Goal: Check status: Check status

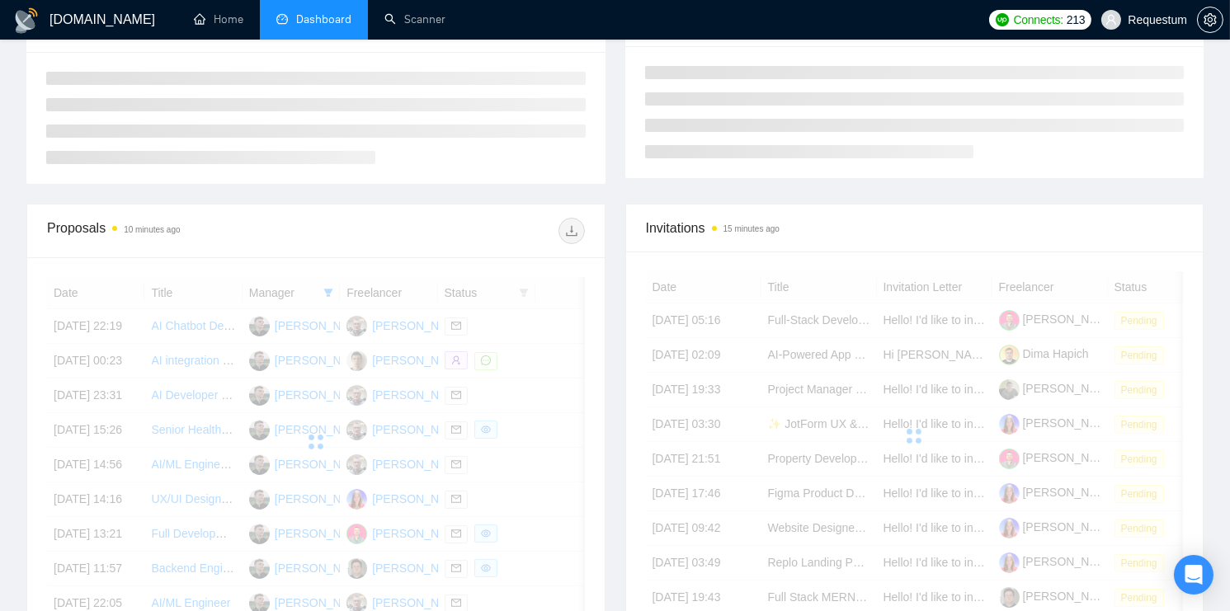
scroll to position [290, 0]
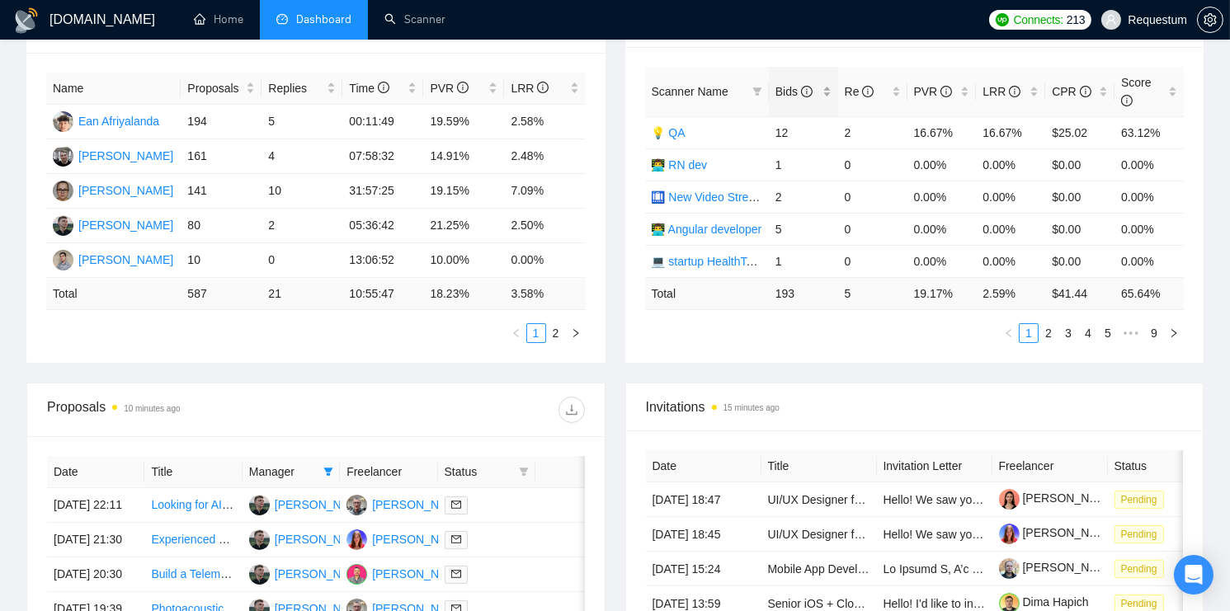
click at [832, 94] on div "Bids" at bounding box center [803, 91] width 56 height 18
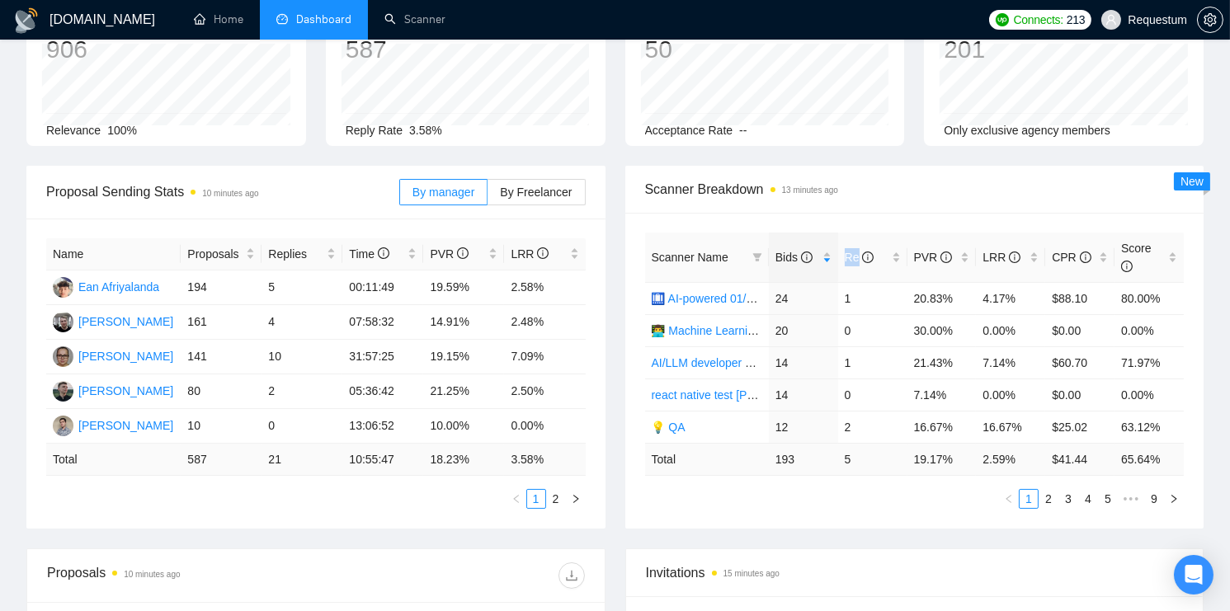
scroll to position [0, 0]
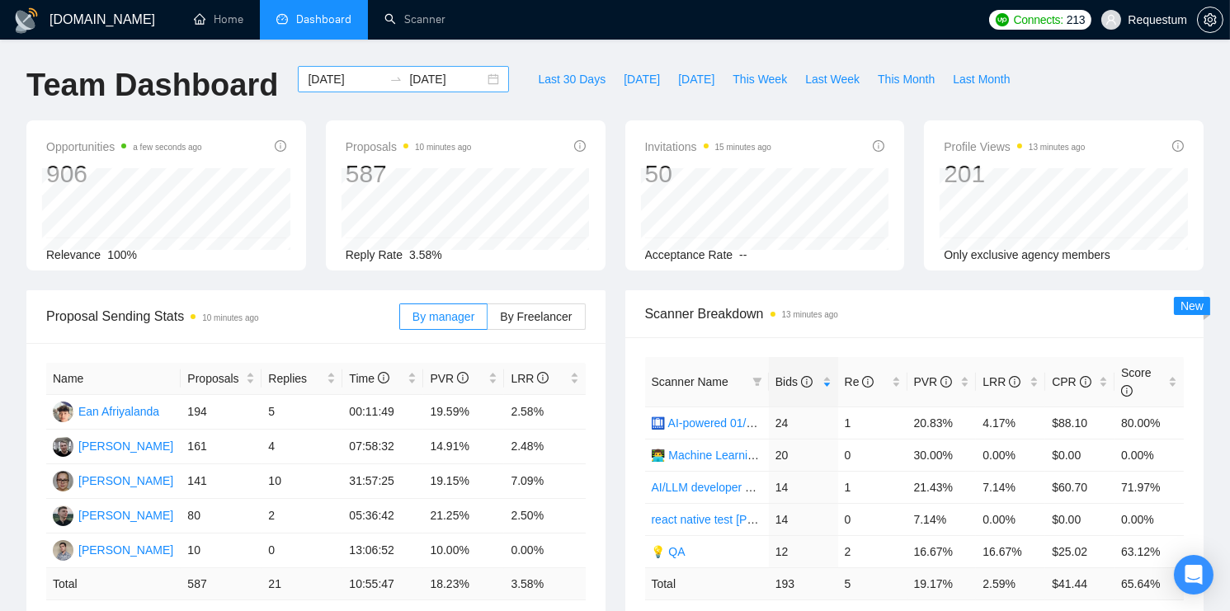
click at [338, 78] on input "[DATE]" at bounding box center [345, 79] width 75 height 18
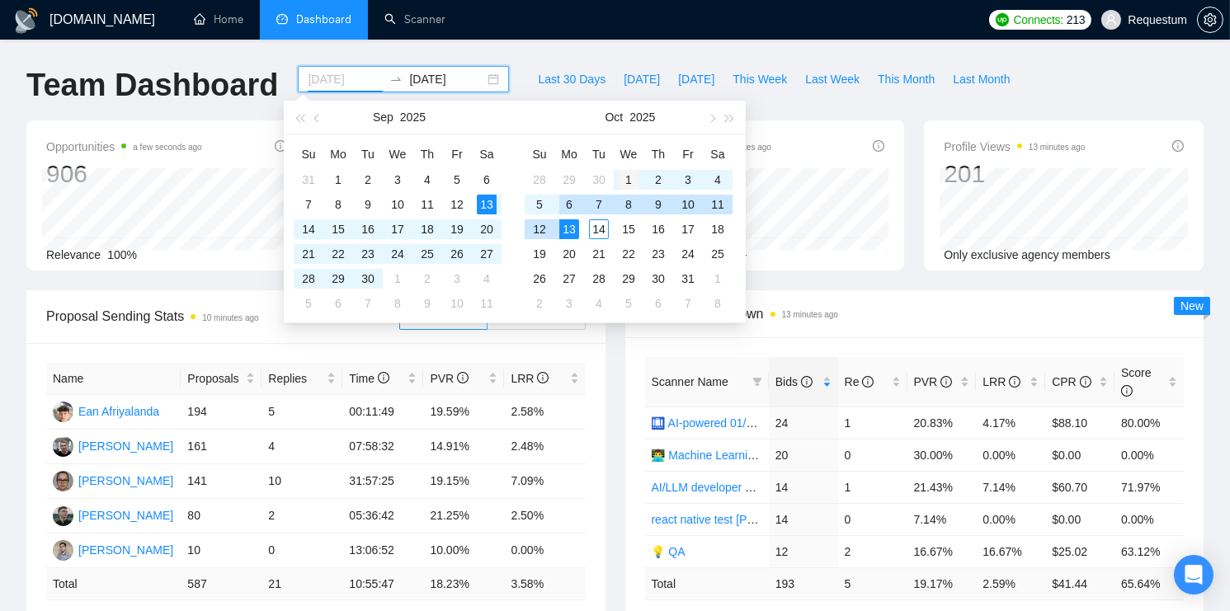
type input "[DATE]"
click at [624, 174] on div "1" at bounding box center [629, 180] width 20 height 20
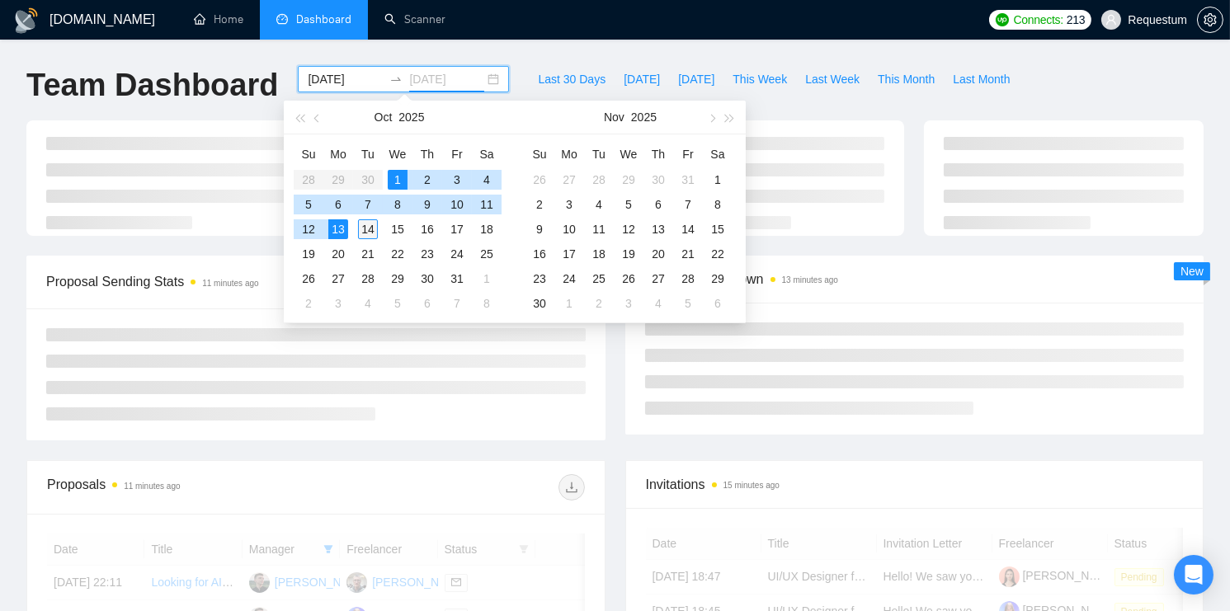
type input "[DATE]"
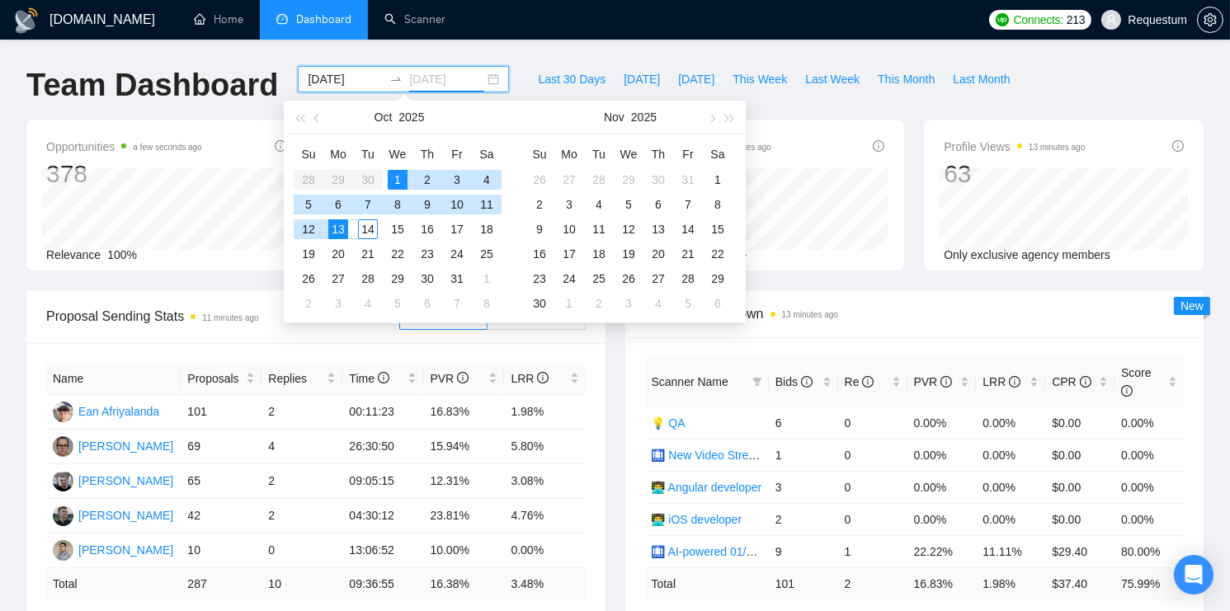
click at [370, 229] on div "14" at bounding box center [368, 229] width 20 height 20
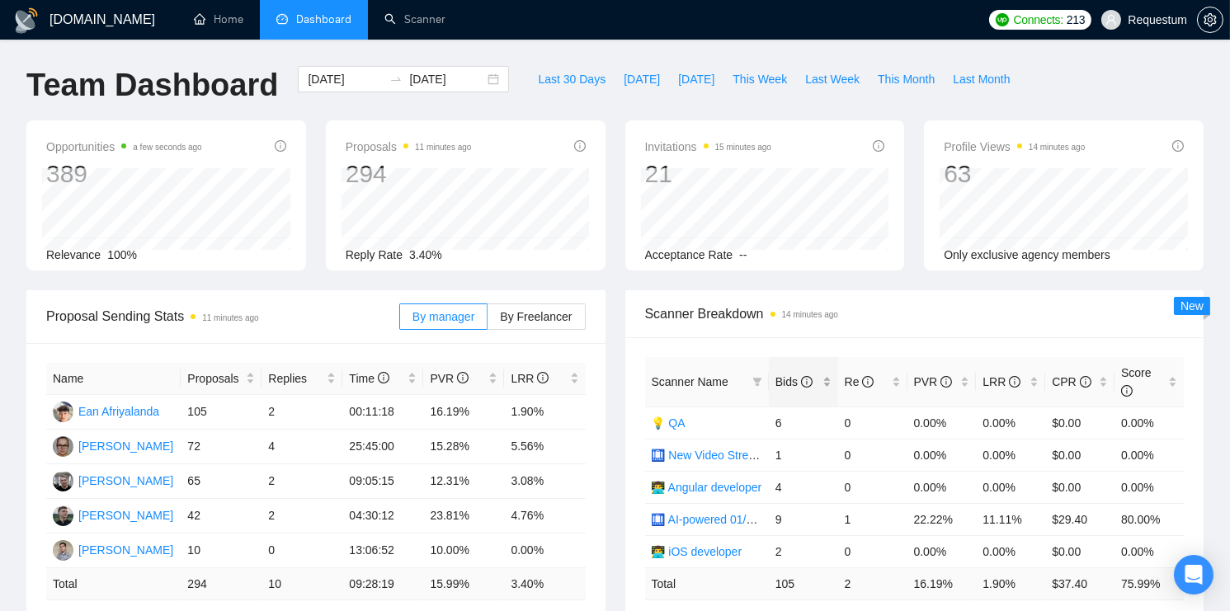
click at [832, 379] on div "Bids" at bounding box center [803, 382] width 56 height 18
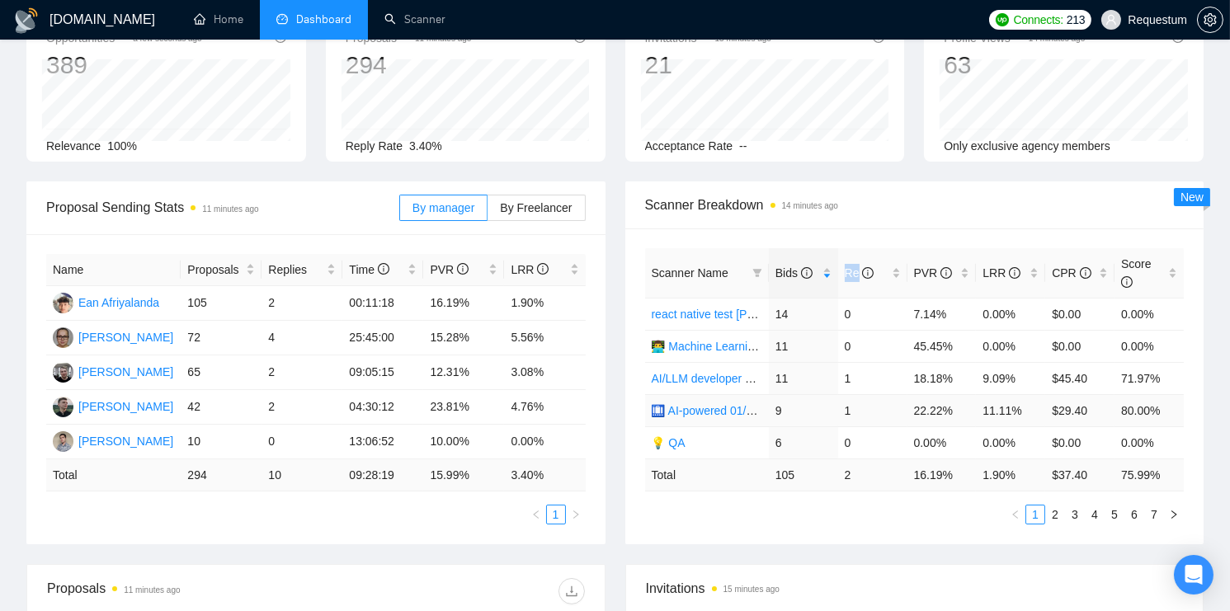
scroll to position [117, 0]
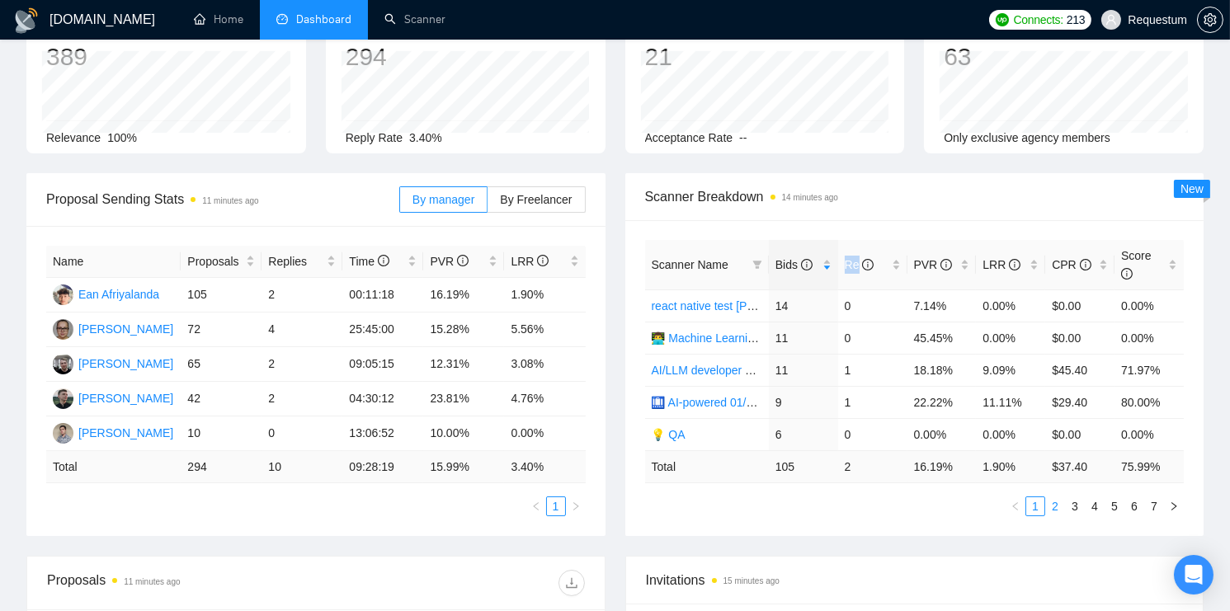
click at [1055, 499] on link "2" at bounding box center [1055, 506] width 18 height 18
